Goal: Transaction & Acquisition: Purchase product/service

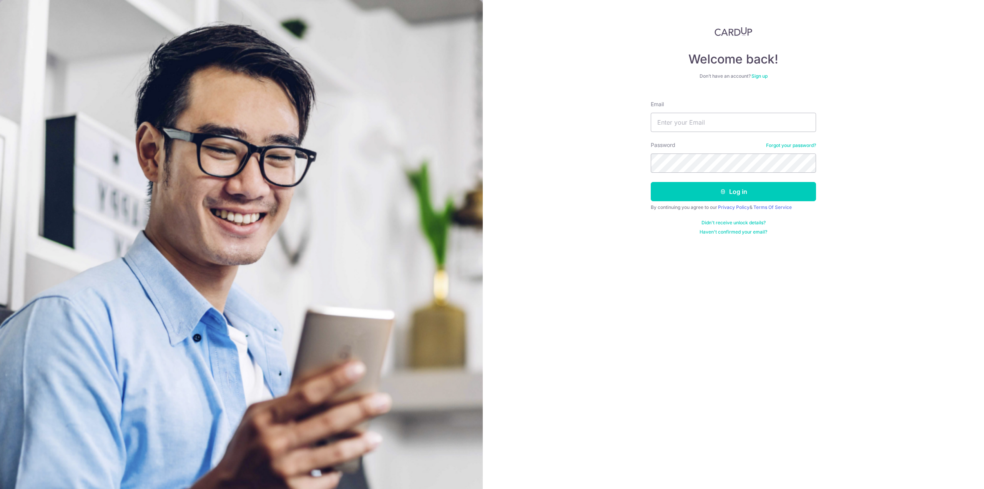
click at [860, 191] on div "Welcome back! Don’t have an account? Sign up Email Password Forgot your passwor…" at bounding box center [733, 244] width 501 height 489
click at [716, 124] on input "Email" at bounding box center [733, 122] width 165 height 19
type input "cheeloongtan@gmail.com"
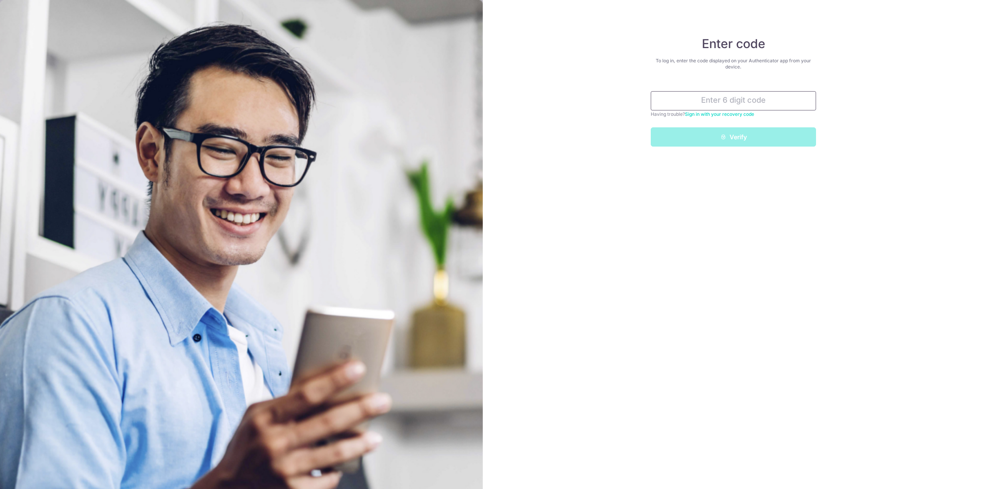
click at [701, 104] on input "text" at bounding box center [733, 100] width 165 height 19
type input "424922"
click at [727, 141] on button "Verify" at bounding box center [733, 136] width 165 height 19
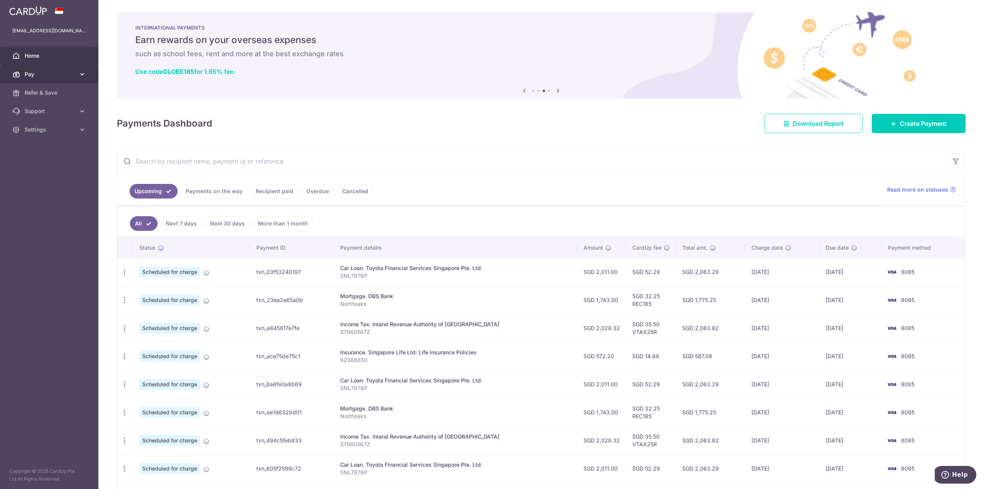
click at [57, 77] on span "Pay" at bounding box center [50, 74] width 51 height 8
click at [54, 111] on span "Recipients" at bounding box center [50, 111] width 51 height 8
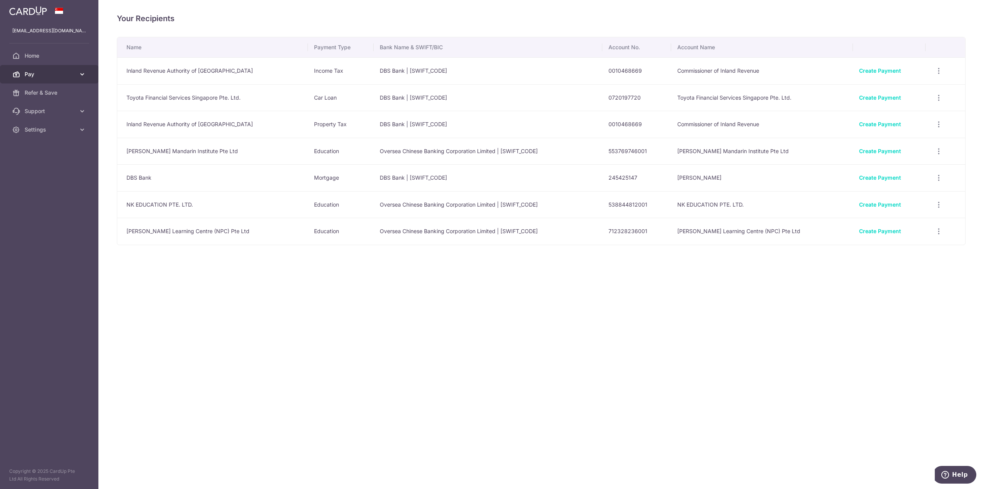
click at [40, 78] on span "Pay" at bounding box center [50, 74] width 51 height 8
click at [44, 92] on span "Payments" at bounding box center [50, 93] width 51 height 8
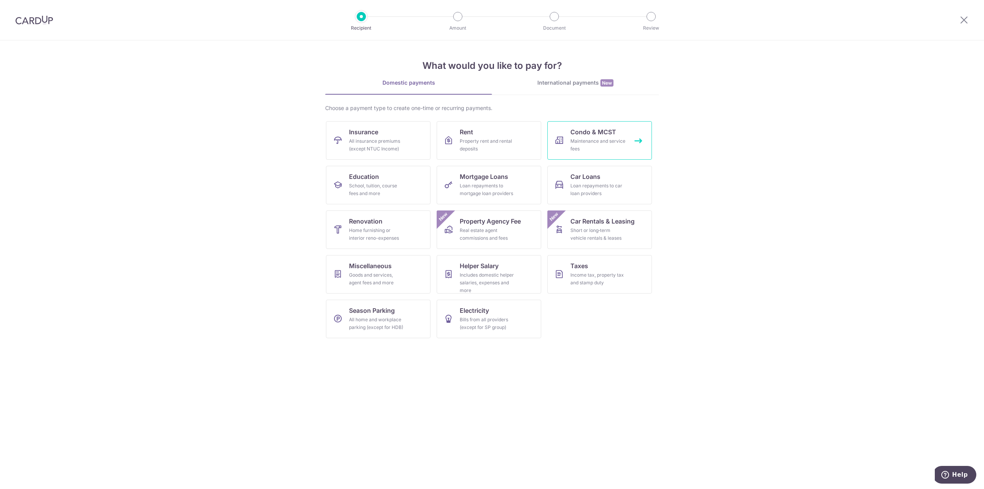
click at [606, 138] on div "Maintenance and service fees" at bounding box center [598, 144] width 55 height 15
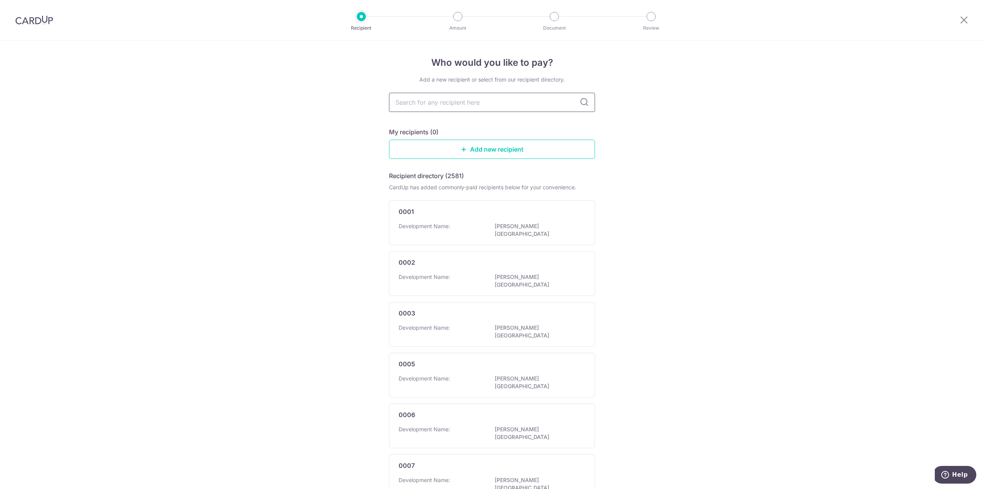
click at [519, 106] on input "text" at bounding box center [492, 102] width 206 height 19
type input "2604"
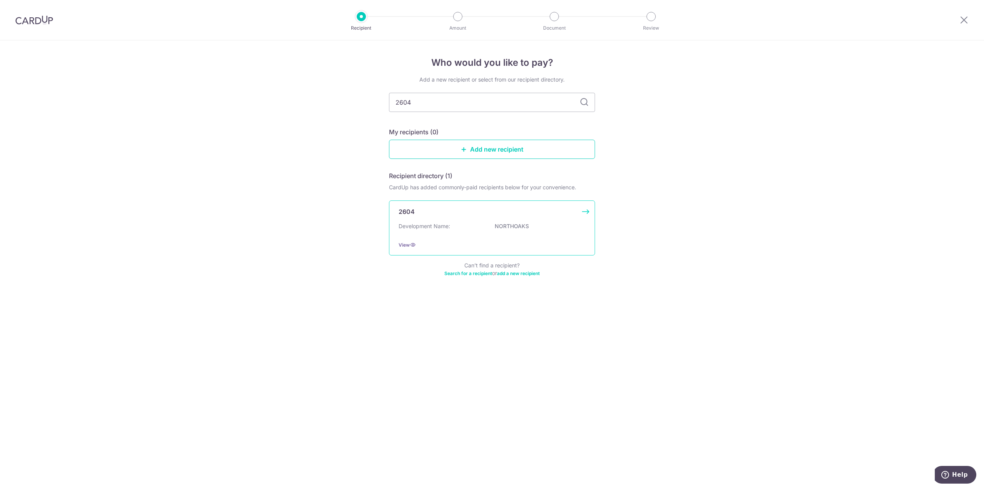
click at [519, 223] on p "NORTHOAKS" at bounding box center [538, 226] width 86 height 8
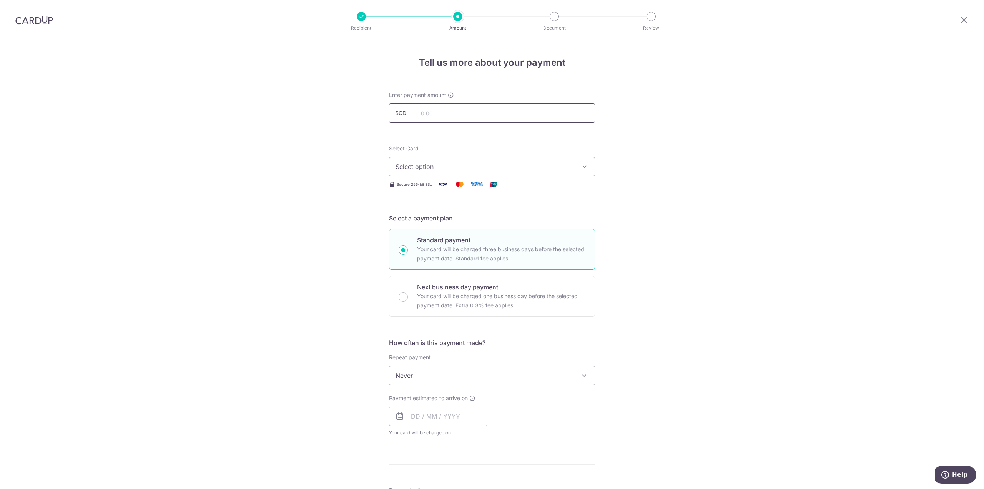
click at [522, 116] on input "text" at bounding box center [492, 112] width 206 height 19
type input "928.68"
click at [461, 162] on span "Select option" at bounding box center [485, 166] width 179 height 9
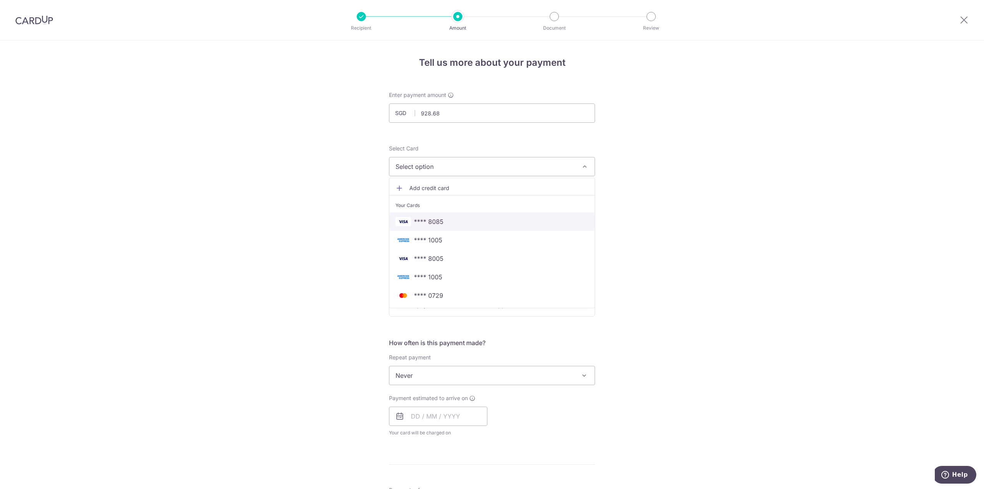
click at [443, 221] on span "**** 8085" at bounding box center [492, 221] width 193 height 9
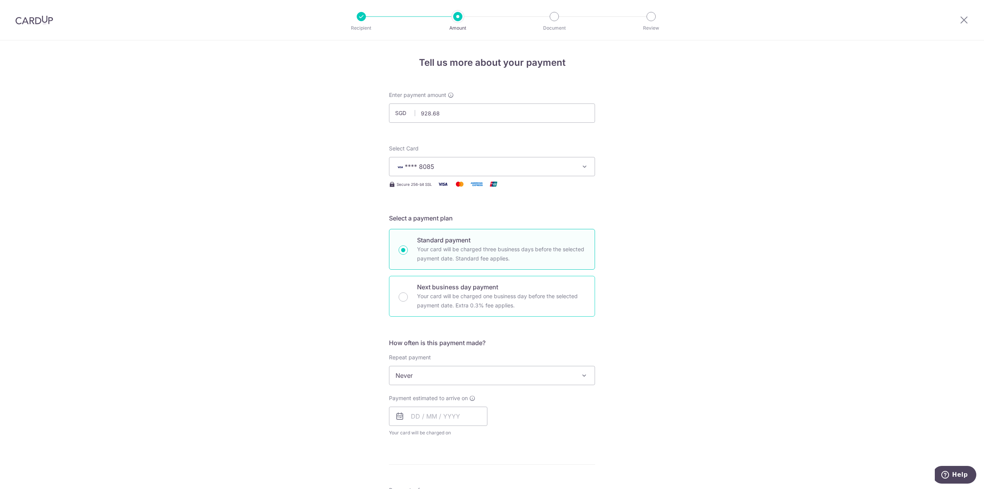
scroll to position [115, 0]
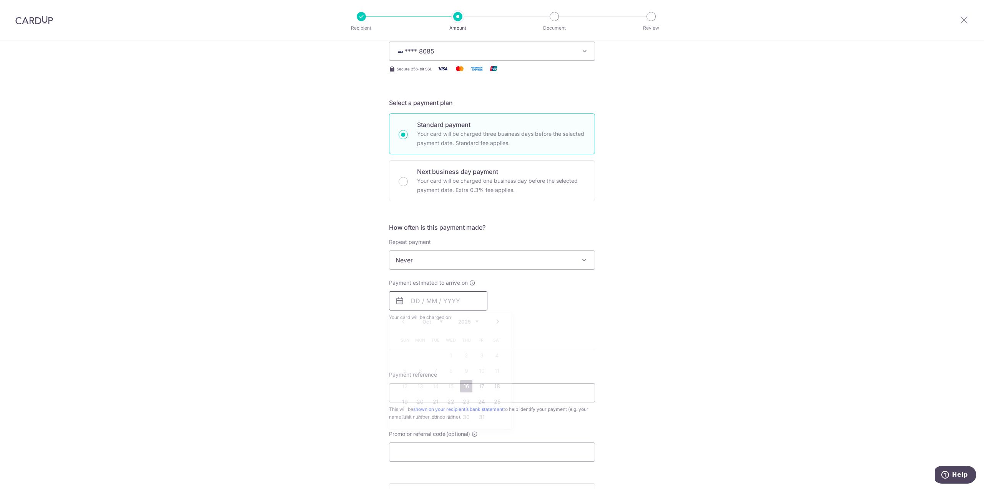
click at [456, 299] on input "text" at bounding box center [438, 300] width 98 height 19
click at [479, 386] on link "17" at bounding box center [482, 386] width 12 height 12
type input "[DATE]"
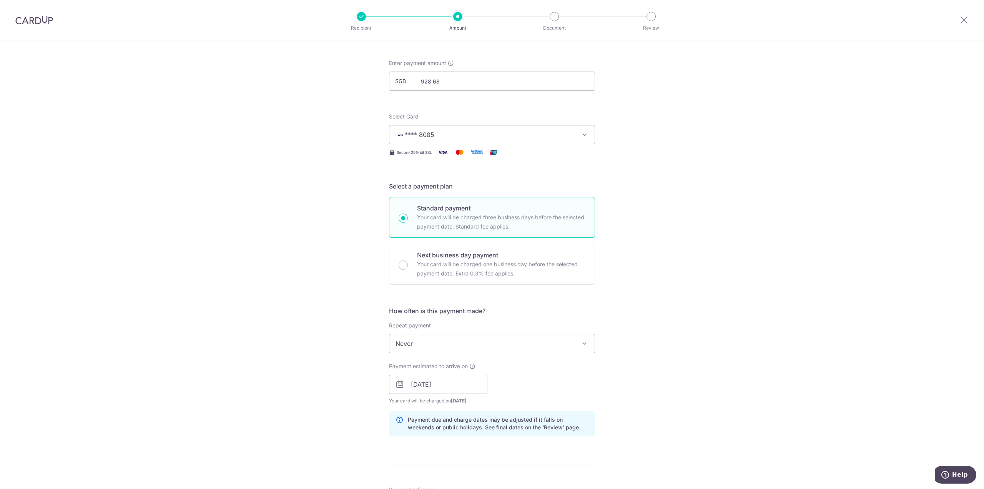
scroll to position [46, 0]
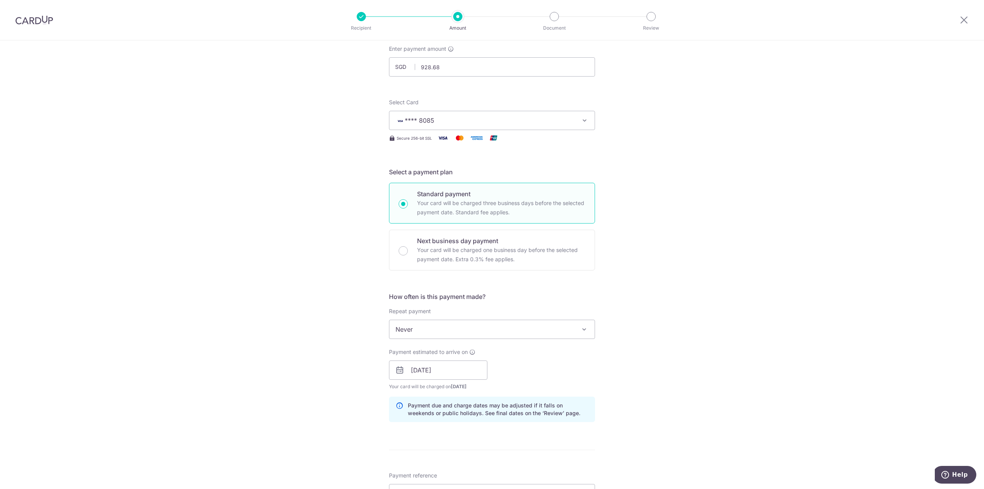
click at [507, 121] on span "**** 8085" at bounding box center [485, 120] width 179 height 9
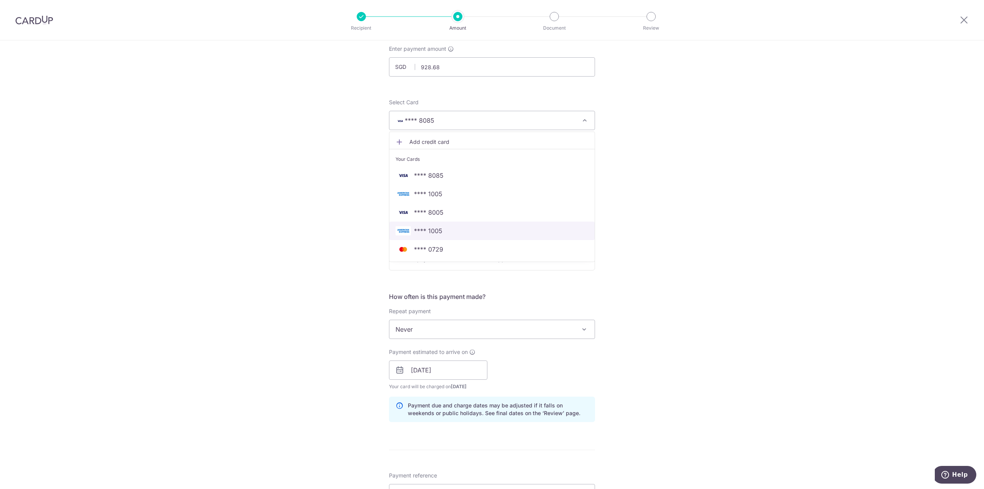
click at [451, 229] on span "**** 1005" at bounding box center [492, 230] width 193 height 9
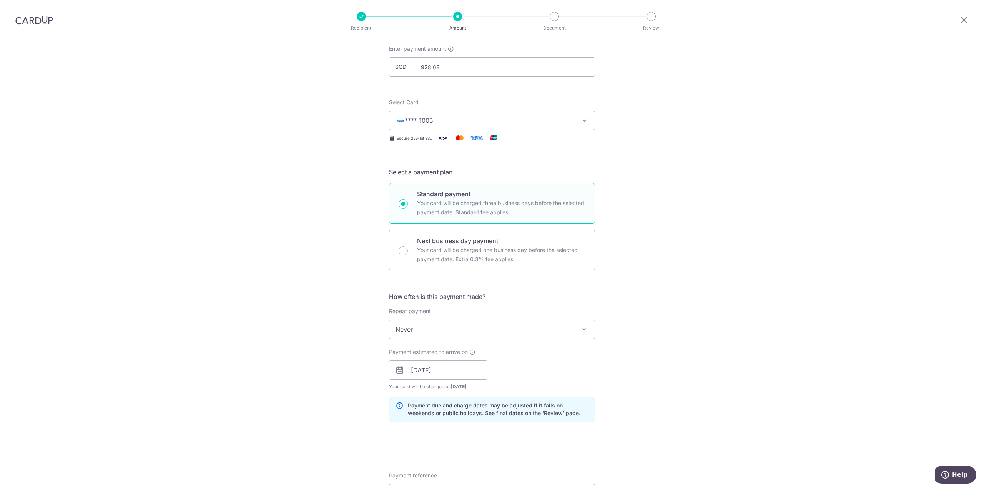
scroll to position [277, 0]
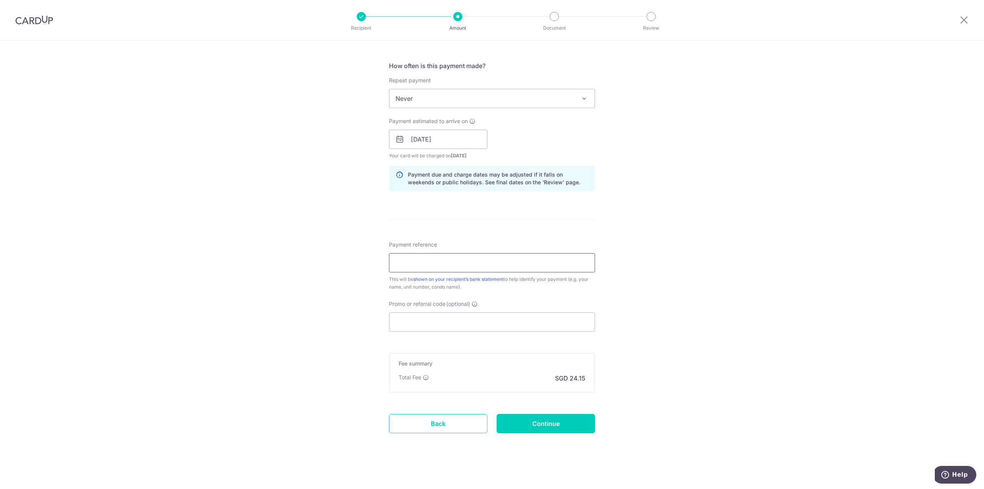
click at [459, 261] on input "Payment reference" at bounding box center [492, 262] width 206 height 19
click at [496, 320] on input "Promo or referral code (optional)" at bounding box center [492, 321] width 206 height 19
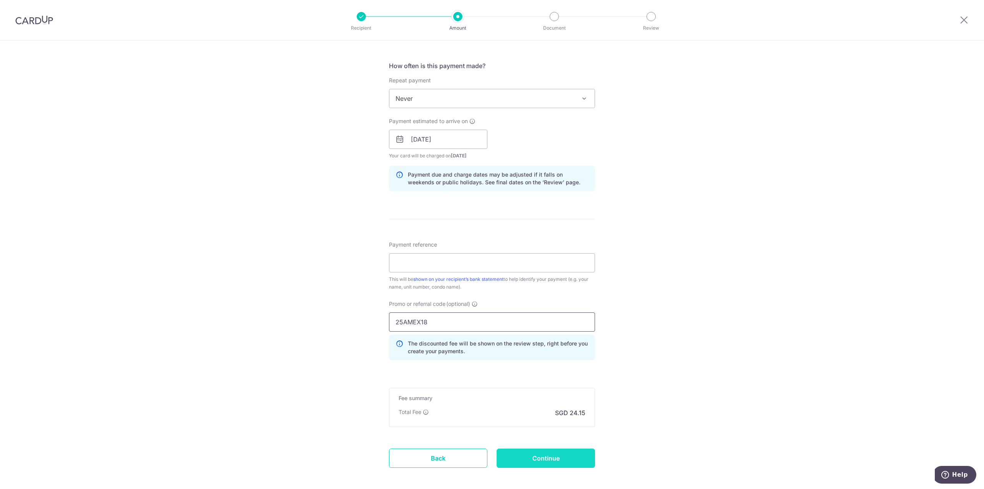
type input "25AMEX18"
click at [521, 458] on input "Continue" at bounding box center [546, 457] width 98 height 19
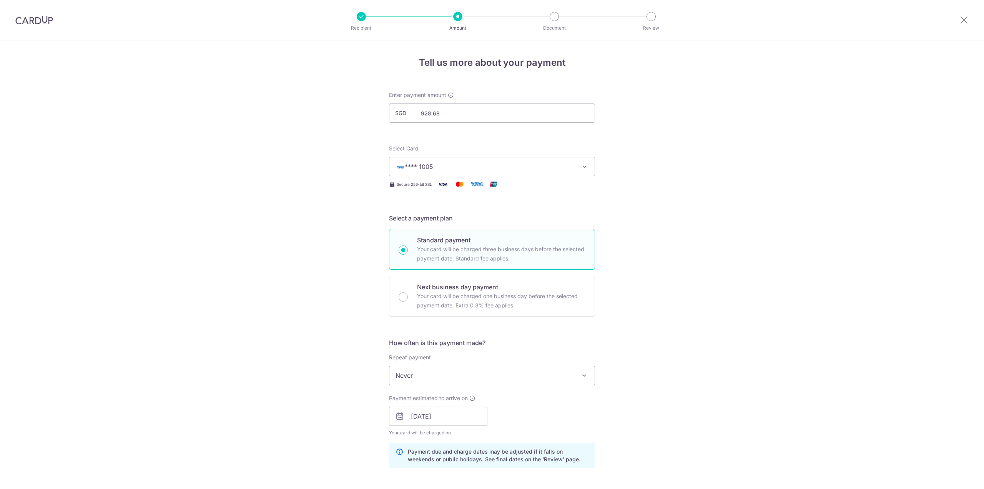
scroll to position [333, 0]
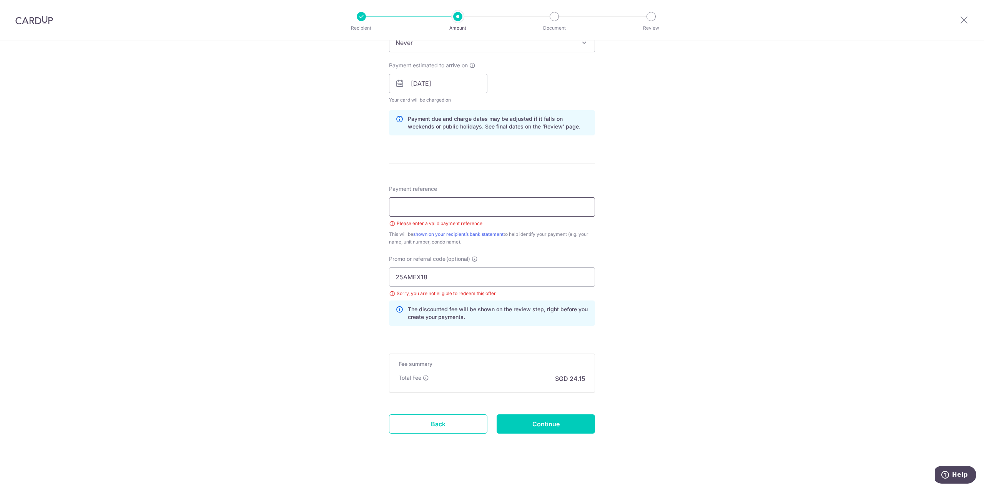
click at [433, 210] on input "Payment reference" at bounding box center [492, 206] width 206 height 19
type input "JKJK"
click at [448, 275] on input "25AMEX18" at bounding box center [492, 276] width 206 height 19
click at [549, 421] on input "Continue" at bounding box center [546, 423] width 98 height 19
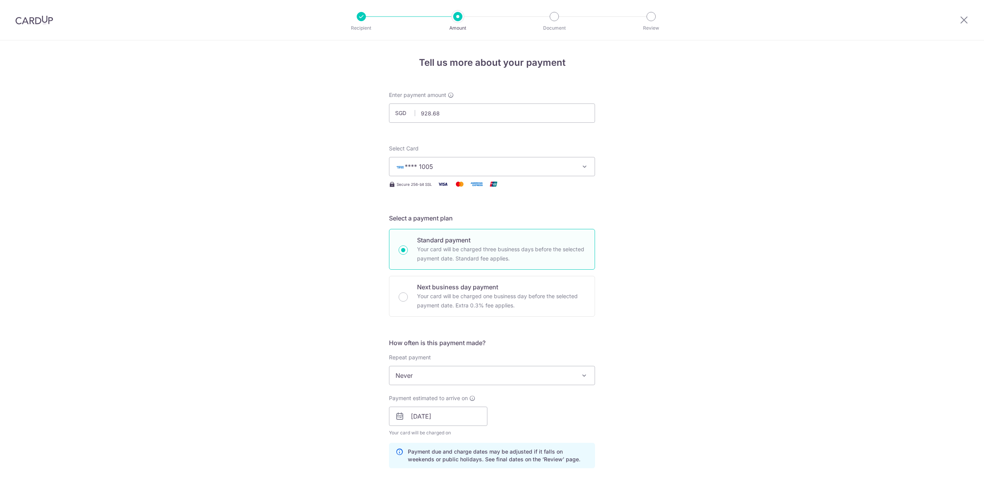
scroll to position [322, 0]
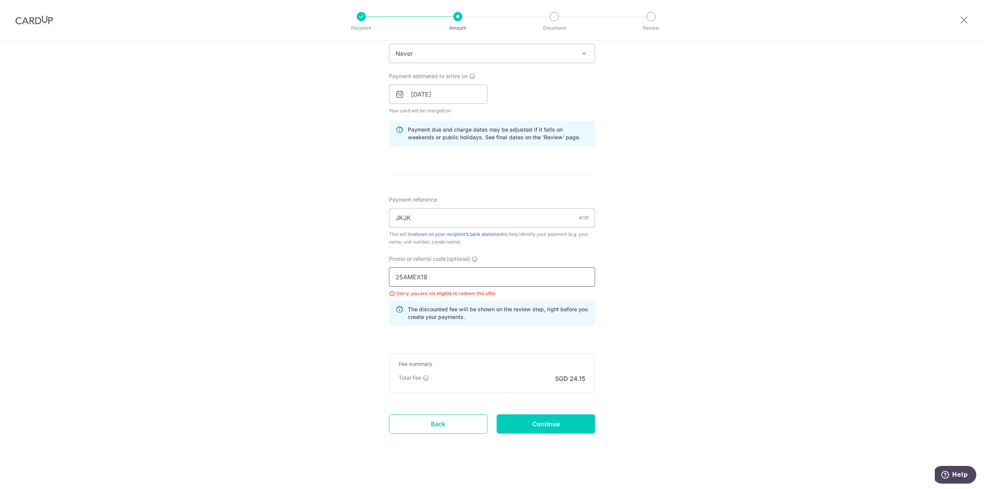
drag, startPoint x: 430, startPoint y: 273, endPoint x: 373, endPoint y: 275, distance: 56.9
click at [373, 275] on div "Tell us more about your payment Enter payment amount SGD 928.68 928.68 Select C…" at bounding box center [492, 105] width 984 height 772
type input "REC185"
click at [512, 420] on input "Continue" at bounding box center [546, 423] width 98 height 19
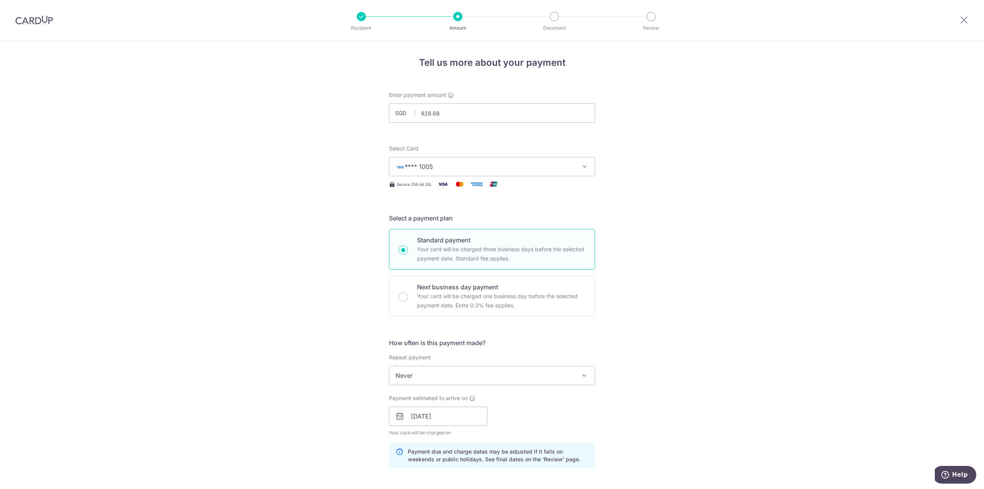
click at [484, 168] on span "**** 1005" at bounding box center [485, 166] width 179 height 9
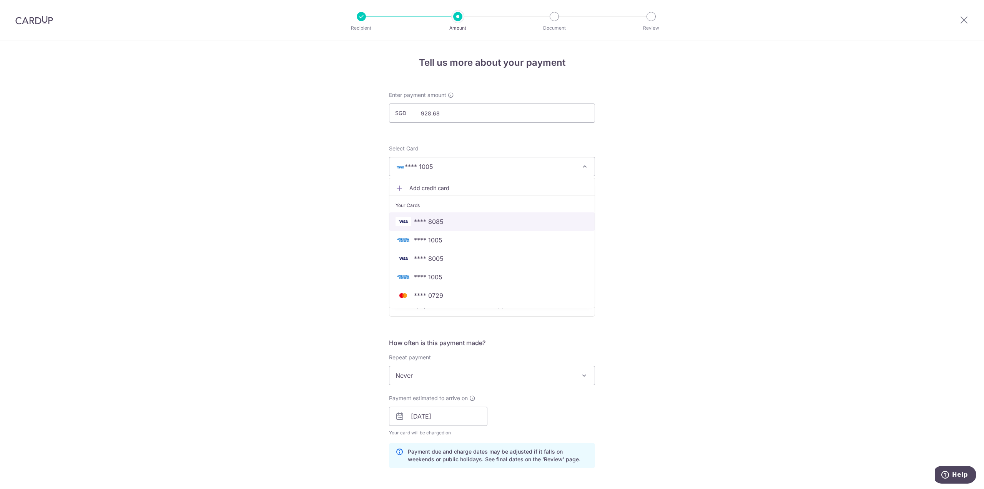
click at [464, 218] on span "**** 8085" at bounding box center [492, 221] width 193 height 9
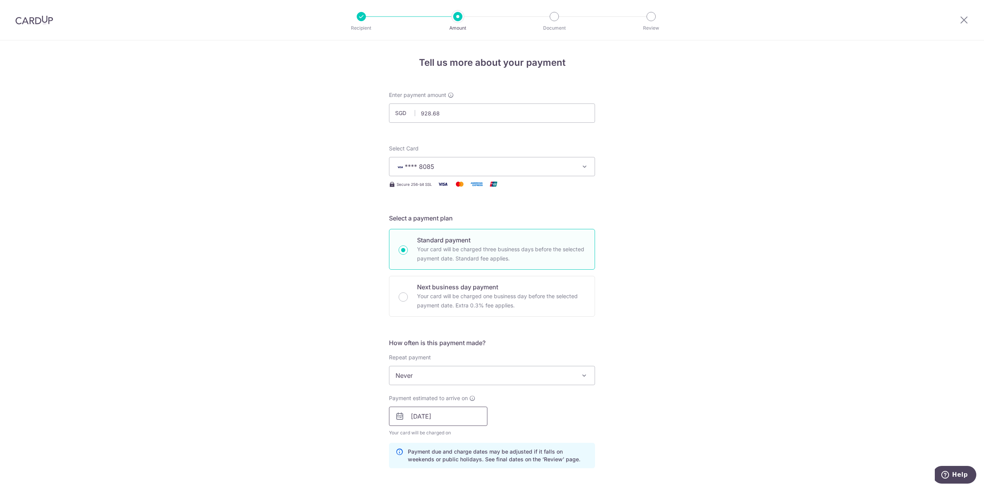
scroll to position [322, 0]
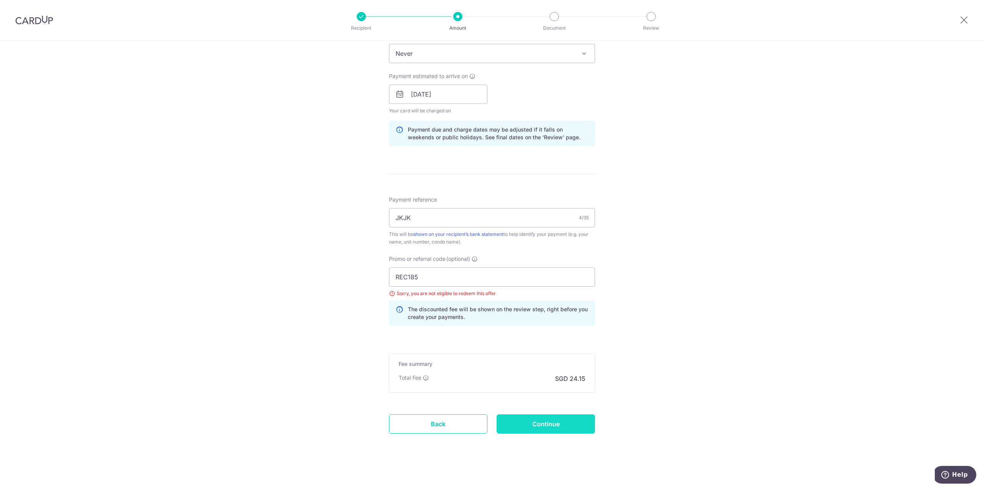
click at [533, 424] on input "Continue" at bounding box center [546, 423] width 98 height 19
click at [431, 218] on input "JKJK" at bounding box center [492, 217] width 206 height 19
drag, startPoint x: 417, startPoint y: 277, endPoint x: 347, endPoint y: 283, distance: 70.3
click at [347, 283] on div "Tell us more about your payment Enter payment amount SGD 928.68 928.68 Select C…" at bounding box center [492, 105] width 984 height 772
type input "OFF225"
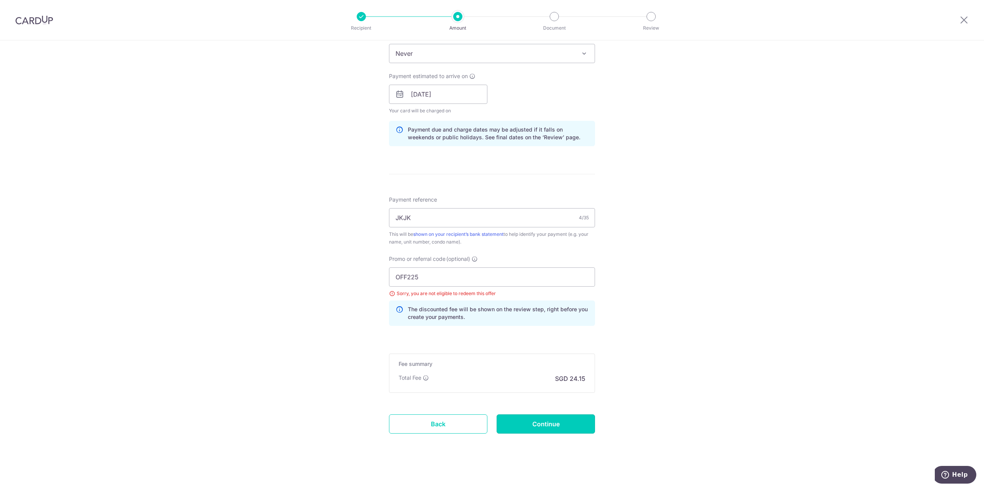
click at [523, 419] on input "Continue" at bounding box center [546, 423] width 98 height 19
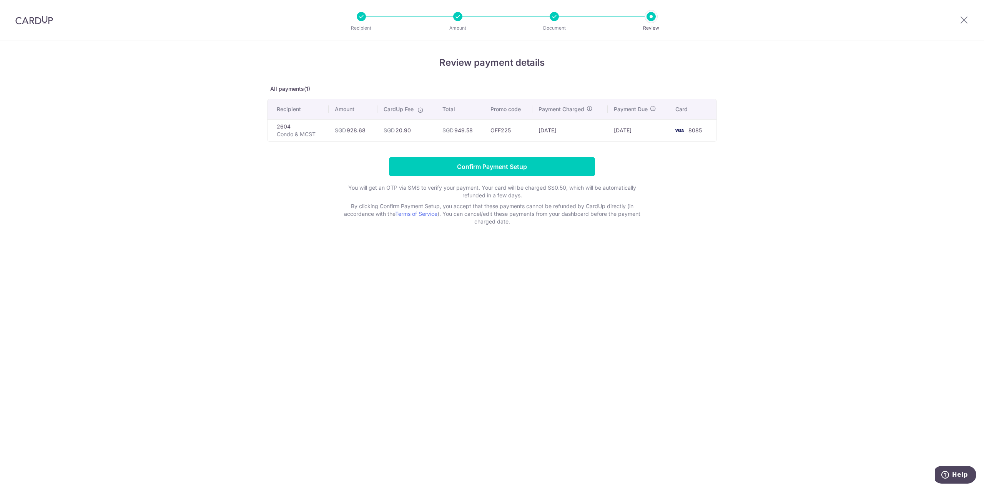
click at [406, 269] on div "Review payment details All payments(1) Recipient Amount CardUp Fee Total Promo …" at bounding box center [492, 264] width 984 height 448
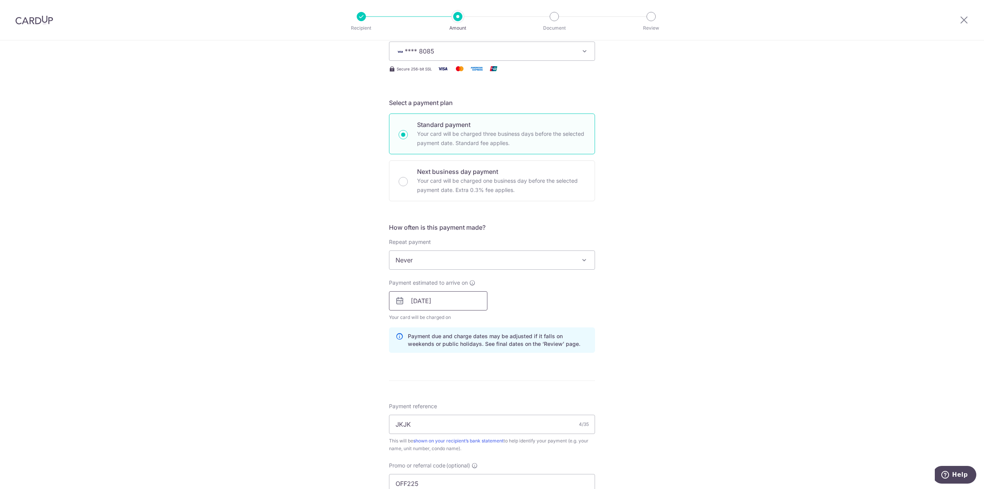
scroll to position [154, 0]
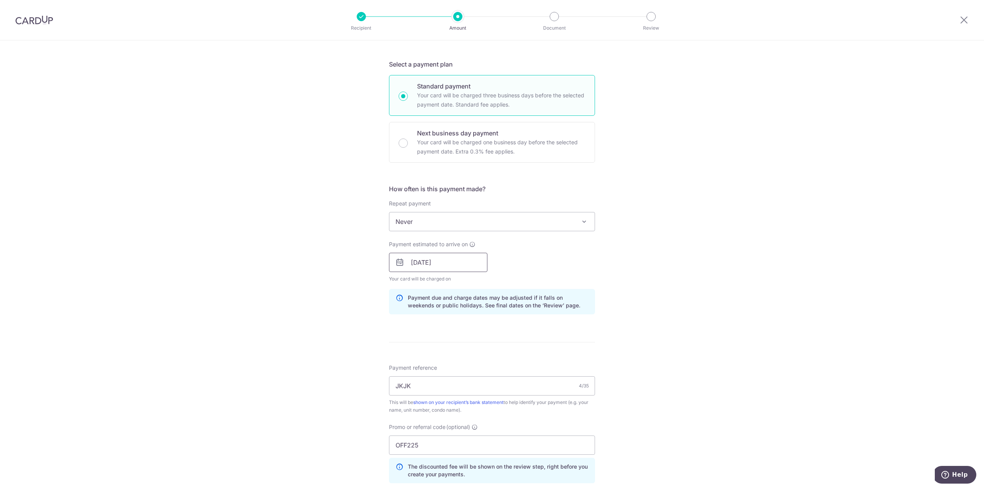
click at [456, 260] on input "17/10/2025" at bounding box center [438, 262] width 98 height 19
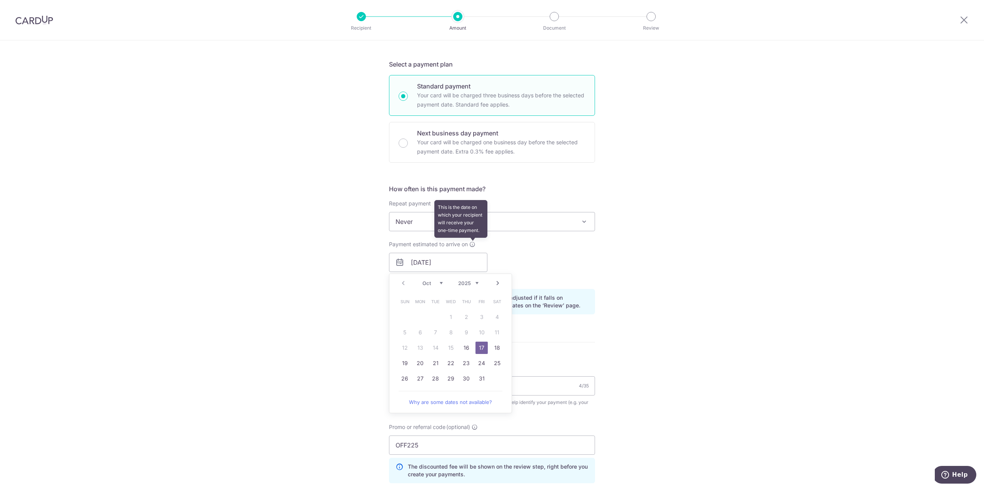
click at [471, 244] on icon at bounding box center [472, 244] width 6 height 6
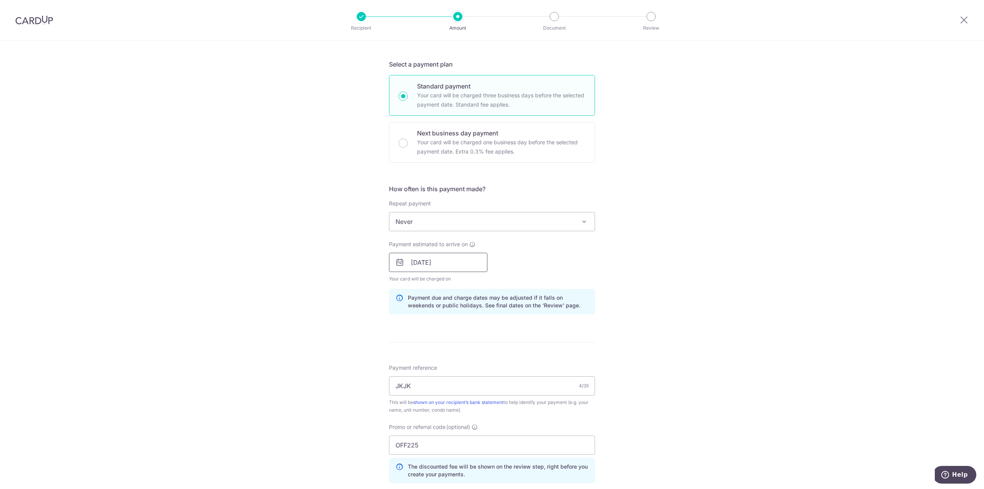
click at [465, 265] on input "17/10/2025" at bounding box center [438, 262] width 98 height 19
click at [465, 378] on link "30" at bounding box center [466, 378] width 12 height 12
type input "[DATE]"
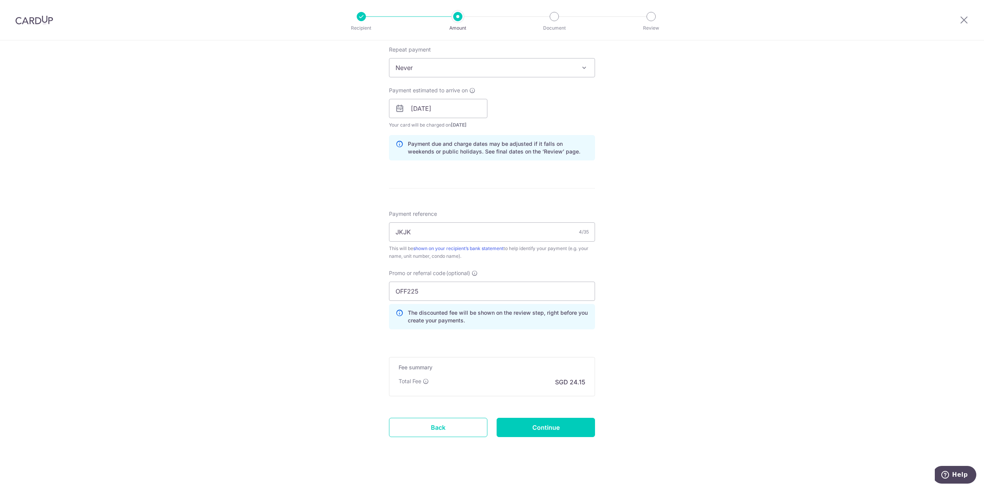
scroll to position [311, 0]
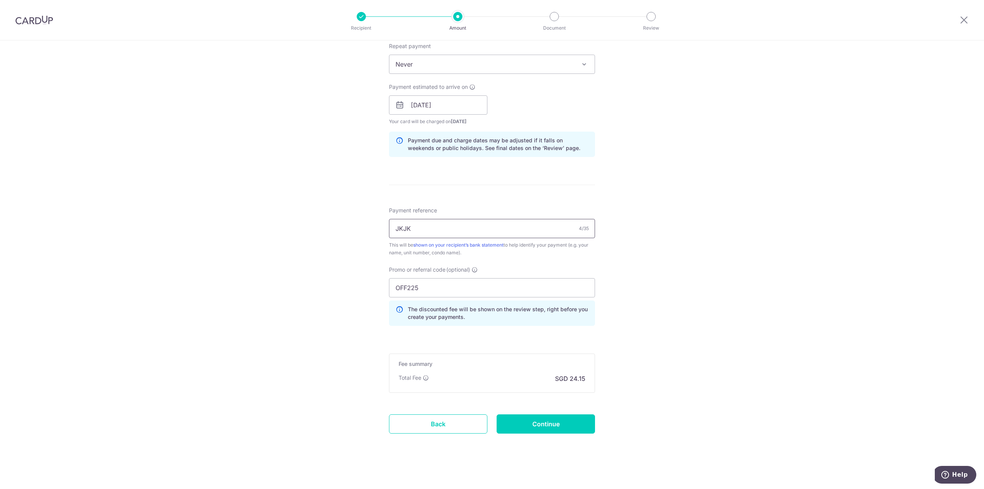
drag, startPoint x: 408, startPoint y: 226, endPoint x: 380, endPoint y: 233, distance: 28.9
click at [380, 233] on div "Tell us more about your payment Enter payment amount SGD 928.68 928.68 Select C…" at bounding box center [492, 110] width 984 height 762
type input "28/04/21M(TAN CHEE LOONG)"
click at [550, 421] on input "Continue" at bounding box center [546, 423] width 98 height 19
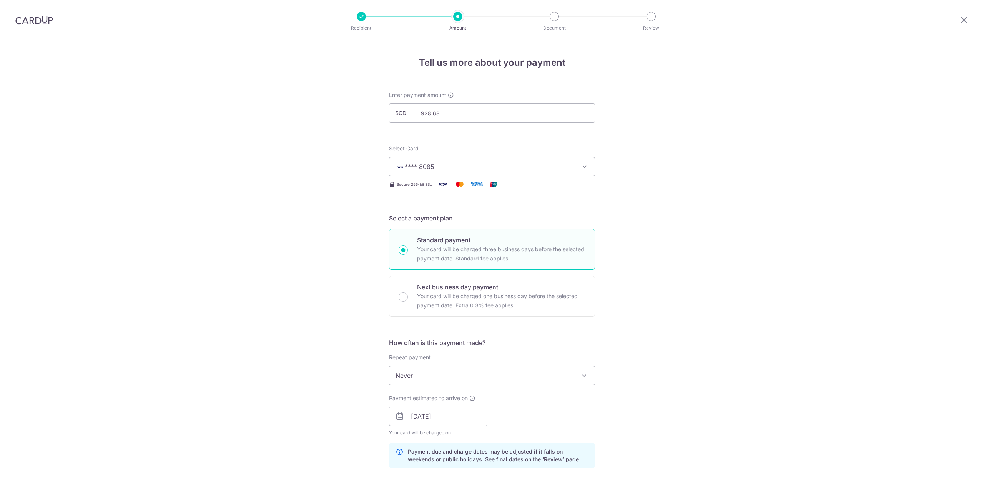
scroll to position [322, 0]
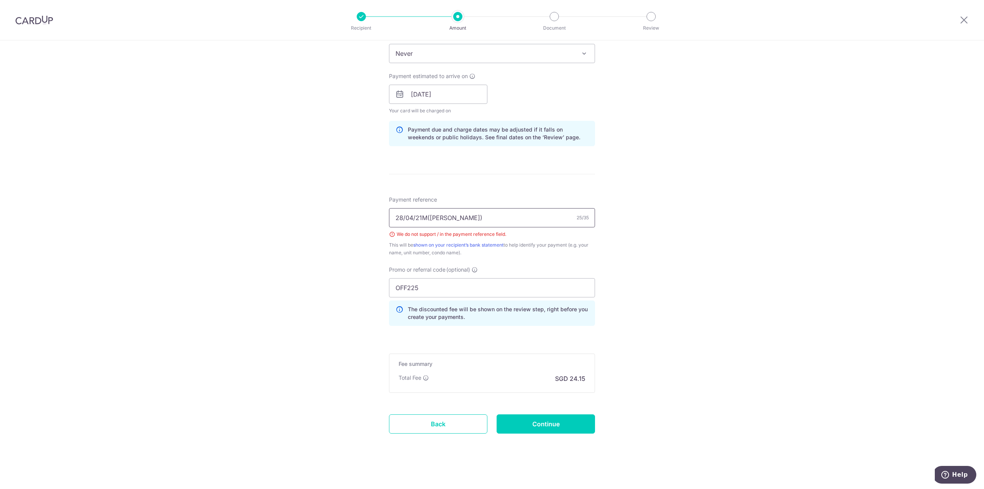
click at [426, 216] on input "28/04/21M([PERSON_NAME])" at bounding box center [492, 217] width 206 height 19
click at [403, 216] on input "[DATE] ([PERSON_NAME])" at bounding box center [492, 217] width 206 height 19
click at [395, 217] on input "2804/21 ([PERSON_NAME])" at bounding box center [492, 217] width 206 height 19
click at [423, 216] on input "BLOCK 2804/21 ([PERSON_NAME])" at bounding box center [492, 217] width 206 height 19
click at [449, 218] on input "BLOCK 28 UNIT04/21 ([PERSON_NAME])" at bounding box center [492, 217] width 206 height 19
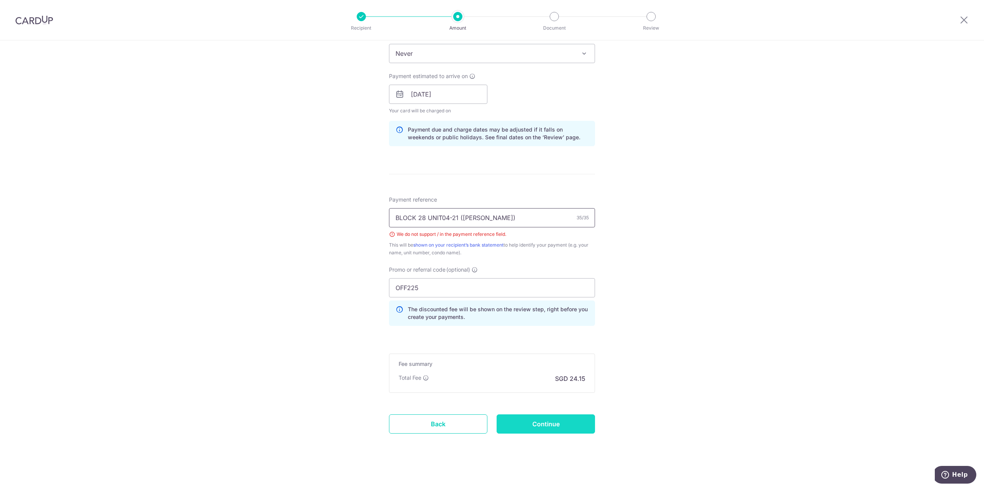
type input "BLOCK 28 UNIT04-21 ([PERSON_NAME])"
click at [547, 424] on input "Continue" at bounding box center [546, 423] width 98 height 19
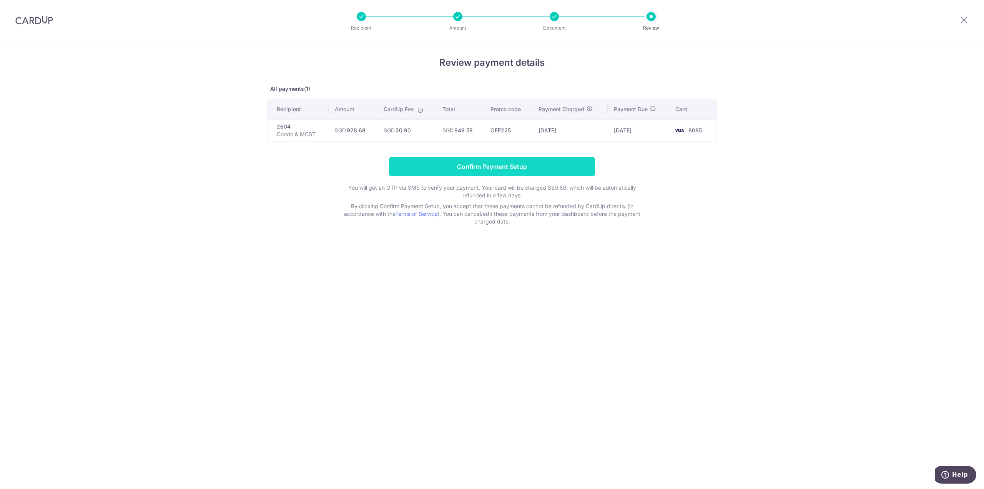
click at [523, 169] on input "Confirm Payment Setup" at bounding box center [492, 166] width 206 height 19
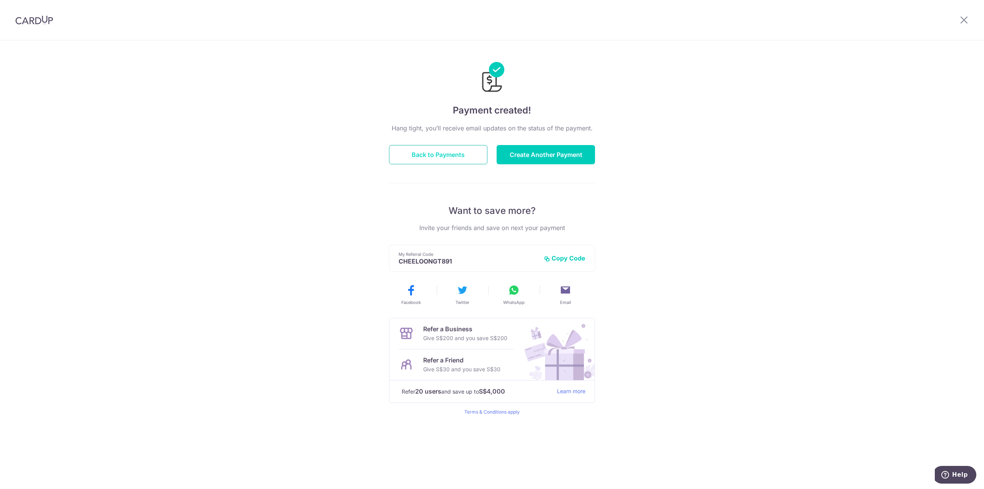
click at [459, 155] on button "Back to Payments" at bounding box center [438, 154] width 98 height 19
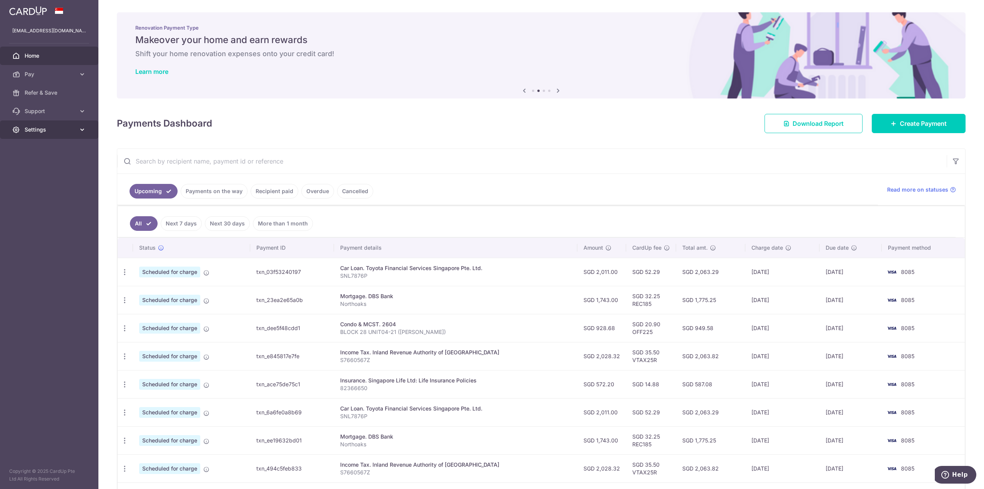
click at [35, 131] on span "Settings" at bounding box center [50, 130] width 51 height 8
click at [36, 167] on span "Logout" at bounding box center [50, 167] width 51 height 8
